Goal: Task Accomplishment & Management: Manage account settings

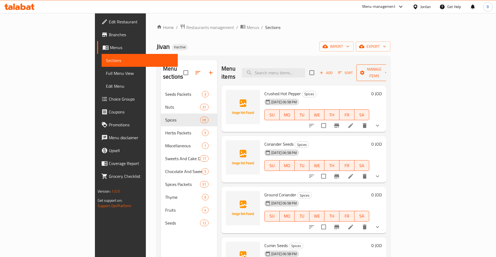
click at [388, 66] on span "Manage items" at bounding box center [373, 72] width 27 height 13
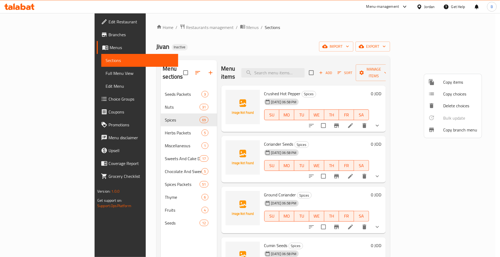
click at [463, 51] on div at bounding box center [250, 128] width 500 height 257
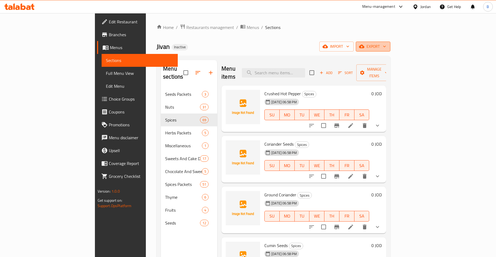
click at [386, 47] on span "export" at bounding box center [373, 46] width 26 height 7
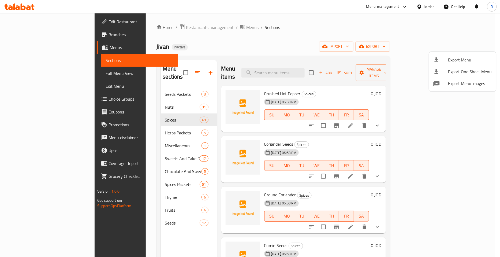
click at [430, 47] on div at bounding box center [250, 128] width 500 height 257
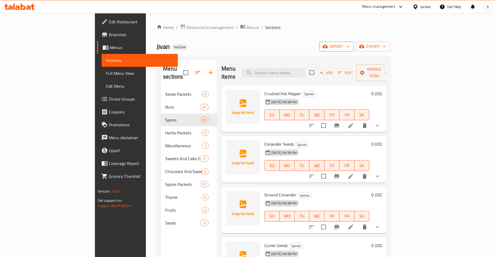
click at [349, 47] on span "import" at bounding box center [336, 46] width 26 height 7
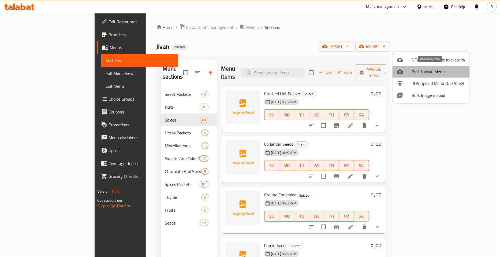
click at [411, 72] on div at bounding box center [404, 71] width 15 height 6
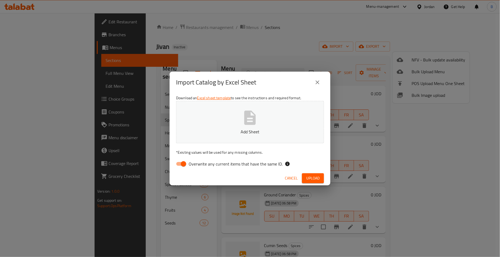
click at [191, 164] on span "Overwrite any current items that have the same ID." at bounding box center [236, 164] width 94 height 6
click at [191, 164] on input "Overwrite any current items that have the same ID." at bounding box center [183, 164] width 31 height 10
checkbox input "false"
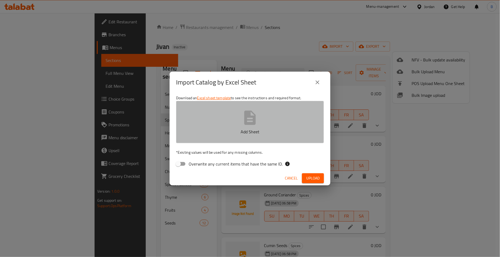
click at [240, 113] on button "Add Sheet" at bounding box center [250, 122] width 148 height 42
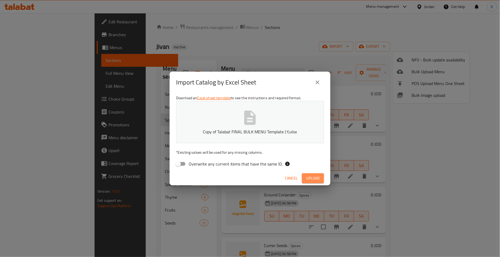
click at [310, 177] on span "Upload" at bounding box center [312, 178] width 13 height 7
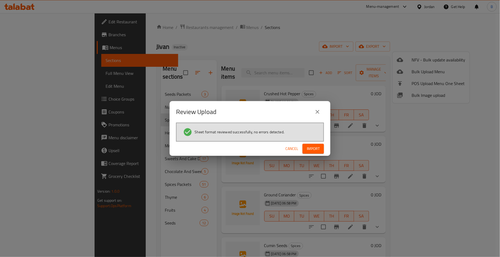
click at [314, 149] on span "Import" at bounding box center [313, 148] width 13 height 7
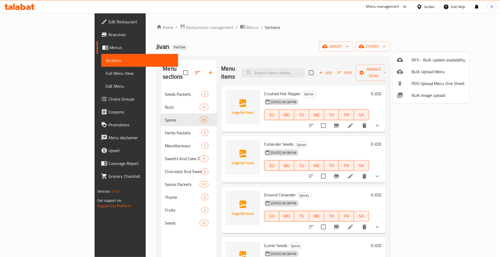
click at [243, 48] on div at bounding box center [250, 128] width 500 height 257
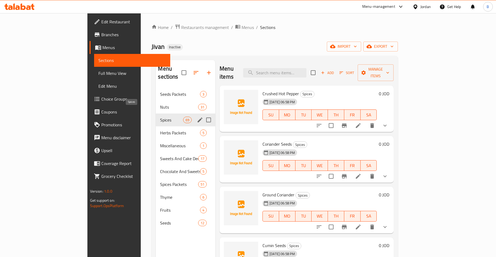
click at [160, 117] on span "Spices" at bounding box center [171, 120] width 23 height 6
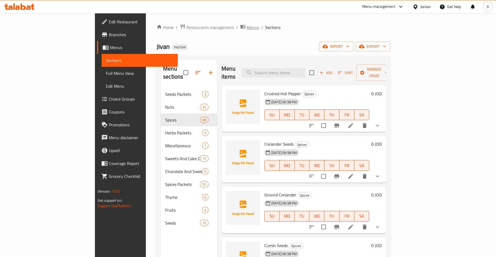
click at [247, 28] on span "Menus" at bounding box center [253, 27] width 12 height 6
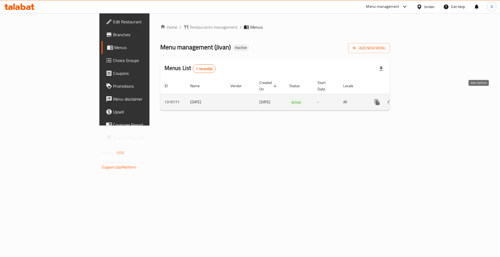
click at [418, 100] on icon "enhanced table" at bounding box center [416, 102] width 5 height 5
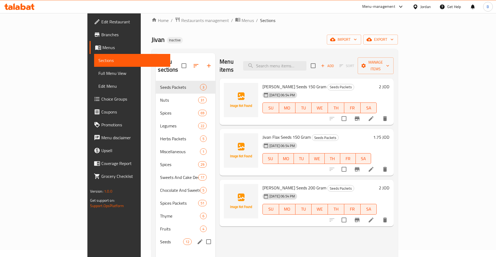
scroll to position [30, 0]
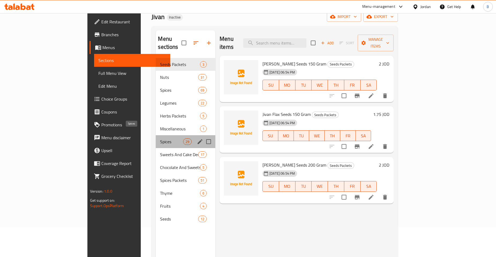
click at [160, 138] on span "Spices" at bounding box center [171, 141] width 23 height 6
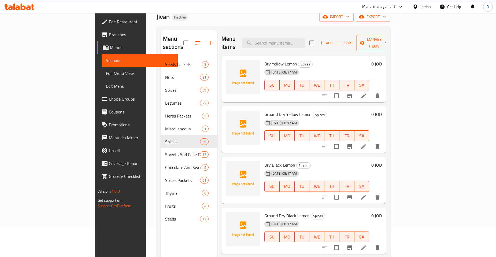
click at [318, 67] on div "10-09-2025 08:17 AM SU MO TU WE TH FR SA" at bounding box center [316, 81] width 109 height 29
click at [109, 99] on span "Choice Groups" at bounding box center [141, 99] width 65 height 6
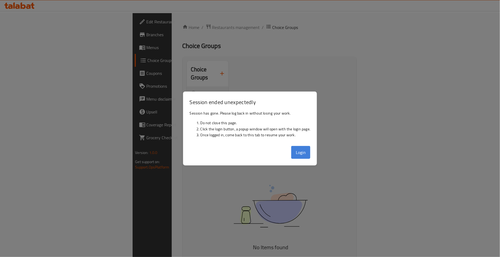
click at [299, 149] on button "Login" at bounding box center [300, 152] width 19 height 13
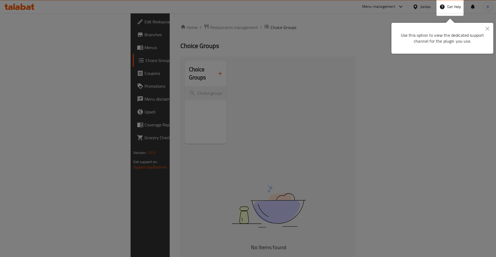
click at [485, 28] on icon "Close" at bounding box center [487, 29] width 4 height 4
